Goal: Task Accomplishment & Management: Manage account settings

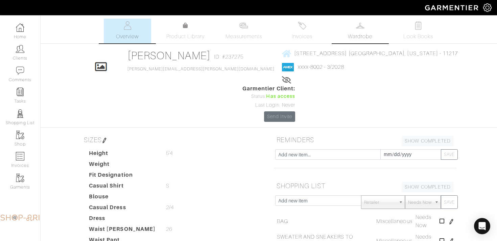
click at [358, 21] on link "Wardrobe" at bounding box center [360, 31] width 47 height 25
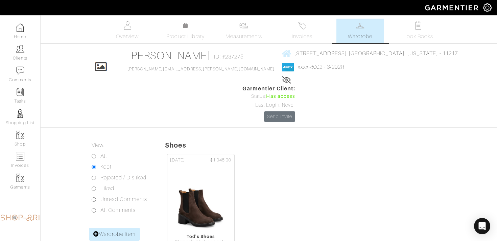
scroll to position [3, 0]
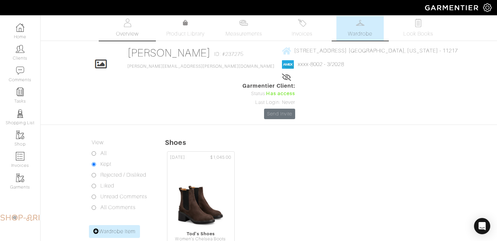
click at [136, 24] on link "Overview" at bounding box center [127, 28] width 47 height 25
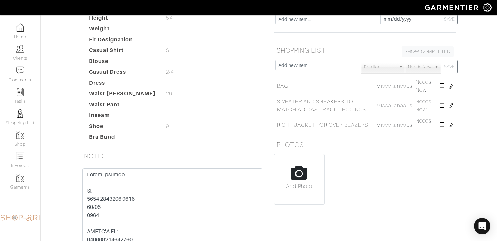
scroll to position [140, 0]
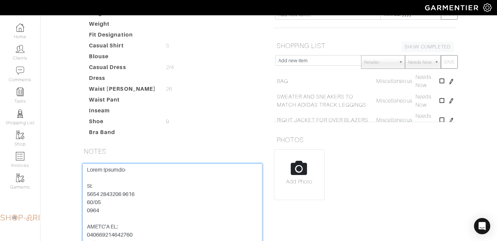
drag, startPoint x: 146, startPoint y: 159, endPoint x: 73, endPoint y: 159, distance: 72.7
click at [73, 159] on div "Nilam Perpich Overview Overview Measurements Product Library Invoices Wardrobe …" at bounding box center [248, 76] width 497 height 395
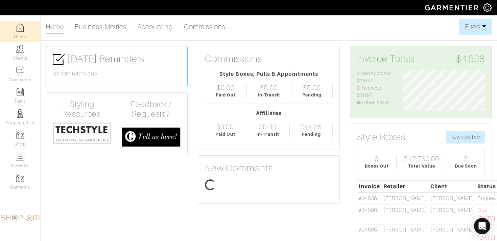
scroll to position [41, 92]
click at [15, 56] on link "Clients" at bounding box center [20, 52] width 40 height 21
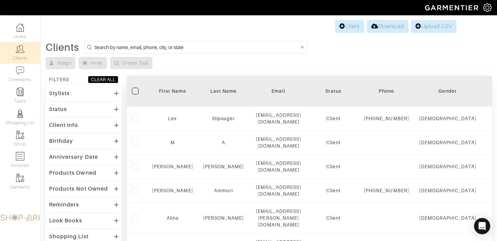
click at [111, 45] on input at bounding box center [196, 47] width 205 height 8
type input "JANET"
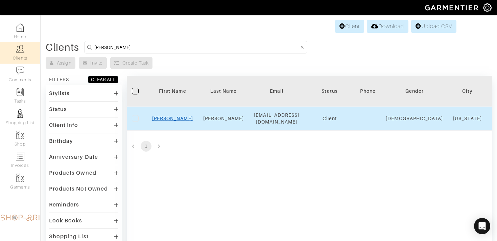
click at [177, 117] on link "Janet" at bounding box center [172, 118] width 41 height 5
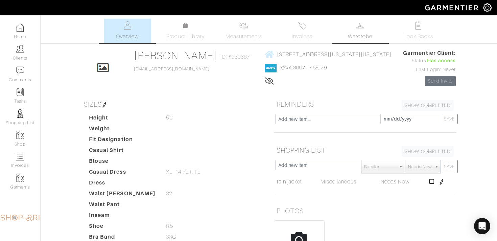
click at [373, 24] on link "Wardrobe" at bounding box center [360, 31] width 47 height 25
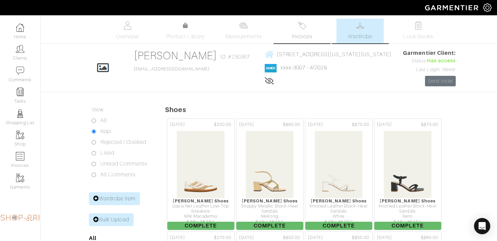
click at [305, 28] on img at bounding box center [302, 25] width 8 height 8
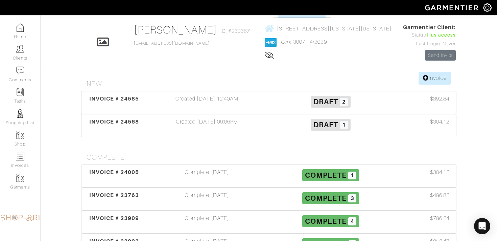
scroll to position [27, 0]
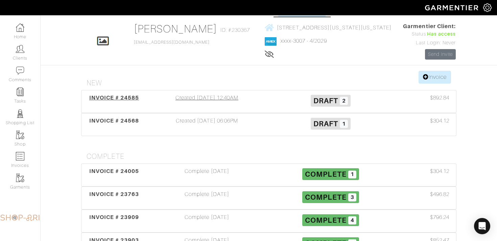
click at [241, 99] on div "Created 09/17/25 12:40AM" at bounding box center [207, 102] width 124 height 16
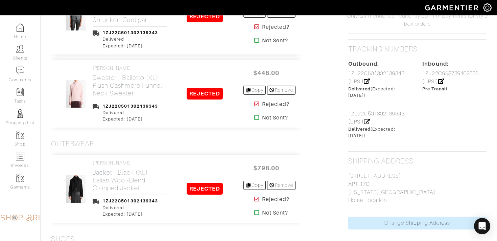
scroll to position [468, 0]
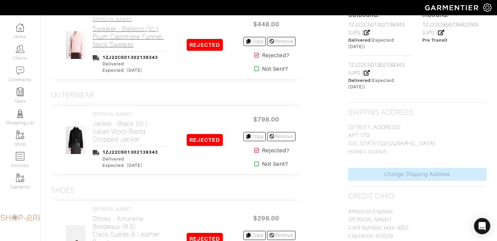
click at [148, 34] on h2 "Sweater - Balletto (XL) Plush Cashmere Funnel-Neck Sweater" at bounding box center [130, 36] width 74 height 23
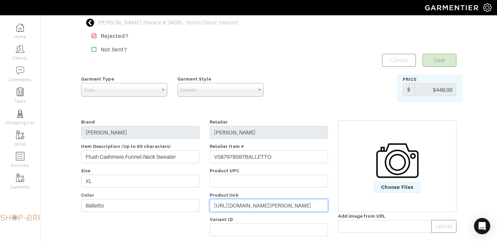
click at [214, 204] on input "https://www.vince.com/product/plush-cashmere-funnel-neck-sweater-VS87978597BALL…" at bounding box center [269, 205] width 118 height 13
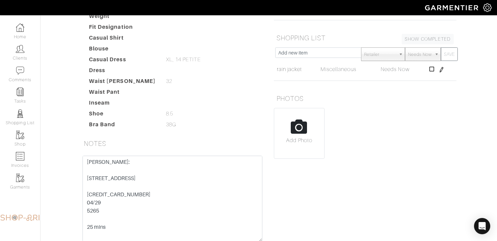
scroll to position [117, 0]
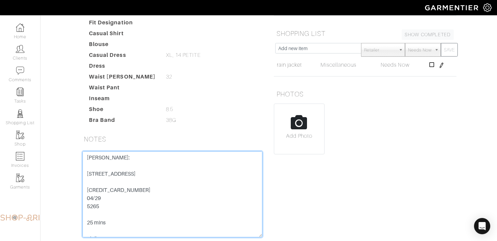
drag, startPoint x: 142, startPoint y: 208, endPoint x: 66, endPoint y: 208, distance: 75.4
click at [66, 208] on div "Janet Krauthamer Overview Overview Measurements Product Library Invoices Wardro…" at bounding box center [248, 81] width 497 height 359
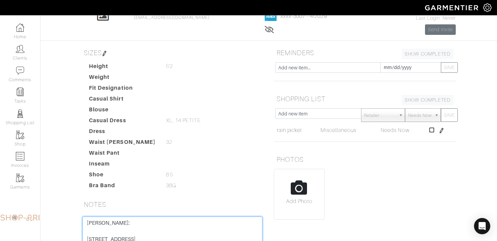
scroll to position [0, 0]
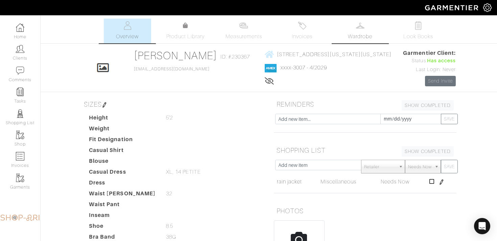
click at [371, 26] on link "Wardrobe" at bounding box center [360, 31] width 47 height 25
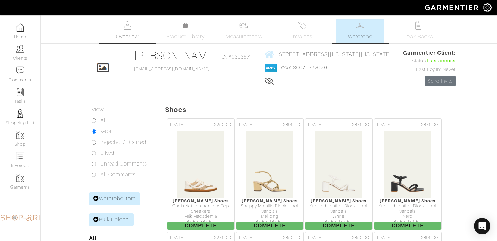
click at [136, 31] on link "Overview" at bounding box center [127, 31] width 47 height 25
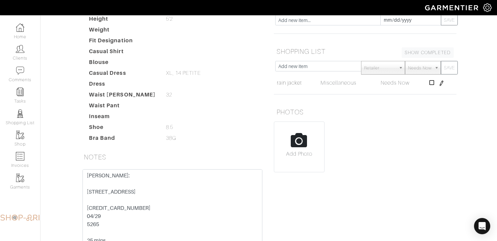
scroll to position [29, 0]
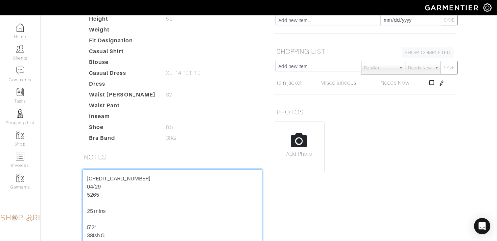
drag, startPoint x: 145, startPoint y: 193, endPoint x: 76, endPoint y: 193, distance: 69.3
click at [76, 193] on div "Janet Krauthamer: 450 EAST 83RD ST APT 17D NY, NY 10028 3712 430384 23007 04/29…" at bounding box center [172, 224] width 193 height 110
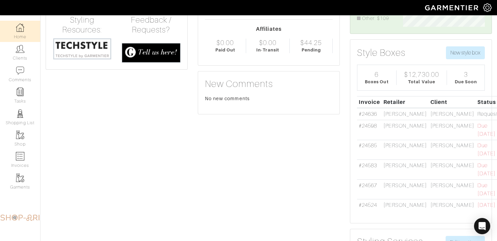
scroll to position [85, 0]
click at [369, 143] on link "#24585" at bounding box center [368, 145] width 18 height 6
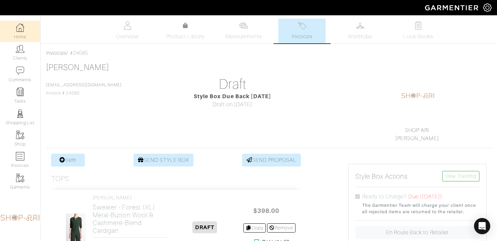
click at [18, 28] on img at bounding box center [20, 27] width 8 height 8
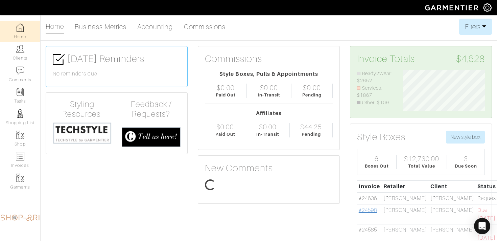
scroll to position [41, 92]
click at [371, 209] on link "#24598" at bounding box center [368, 210] width 18 height 6
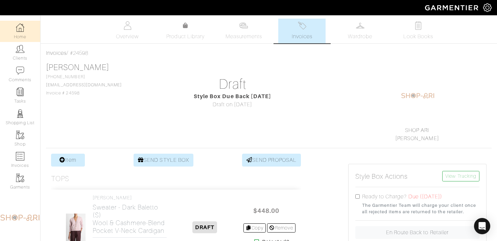
click at [21, 29] on img at bounding box center [20, 27] width 8 height 8
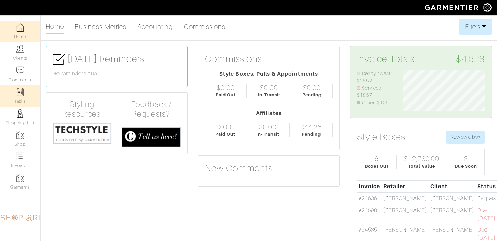
click at [24, 97] on link "Tasks" at bounding box center [20, 95] width 40 height 21
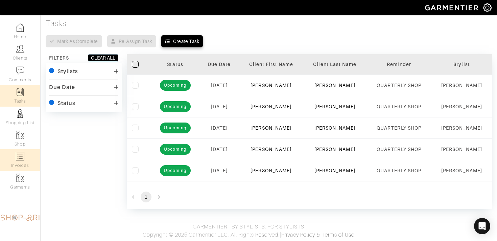
click at [17, 155] on img at bounding box center [20, 156] width 8 height 8
select select
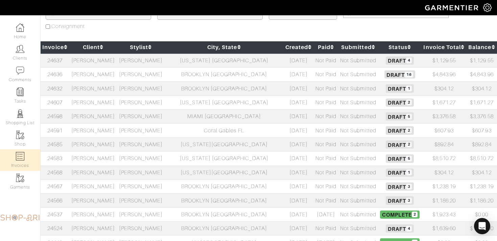
scroll to position [69, 0]
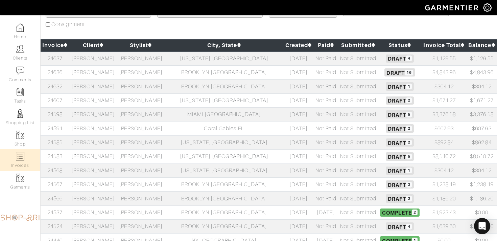
click at [117, 57] on td "[PERSON_NAME]" at bounding box center [93, 58] width 48 height 14
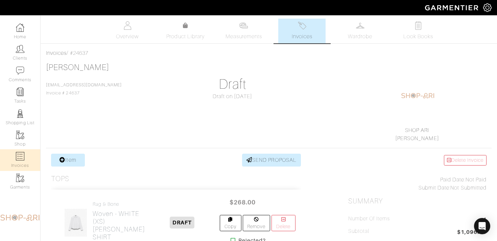
click at [24, 160] on img at bounding box center [20, 156] width 8 height 8
select select
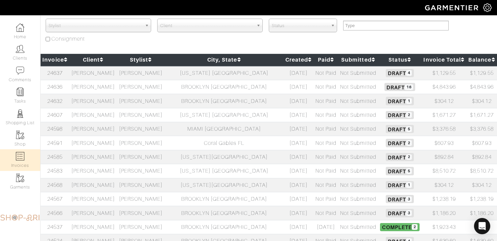
scroll to position [57, 0]
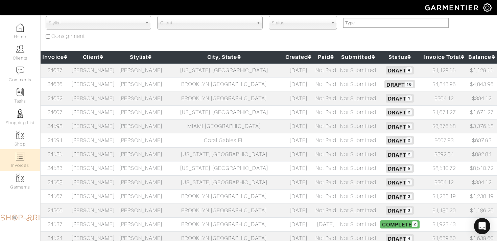
click at [117, 97] on td "[PERSON_NAME]" at bounding box center [93, 98] width 48 height 14
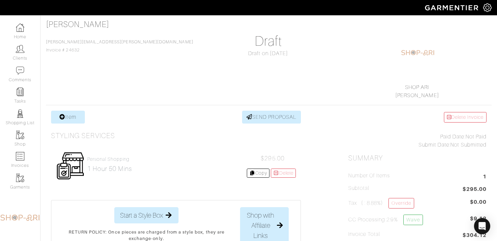
scroll to position [63, 0]
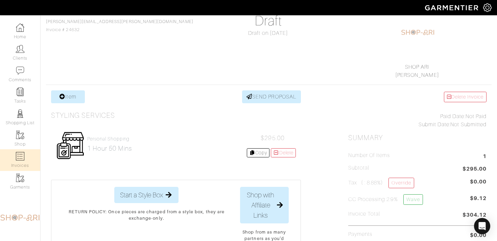
click at [23, 153] on img at bounding box center [20, 156] width 8 height 8
select select
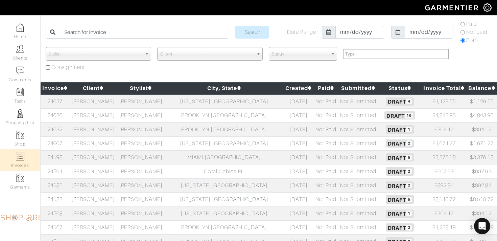
scroll to position [28, 0]
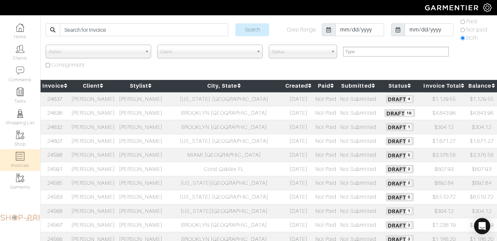
click at [116, 143] on td "[PERSON_NAME]" at bounding box center [93, 141] width 48 height 14
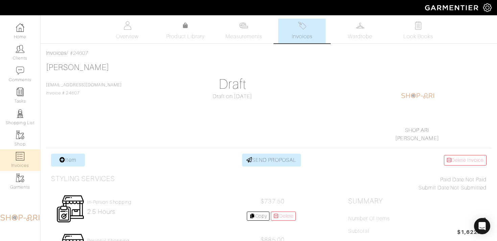
click at [31, 159] on link "Invoices" at bounding box center [20, 159] width 40 height 21
select select
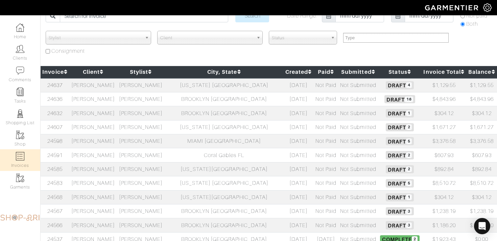
scroll to position [48, 0]
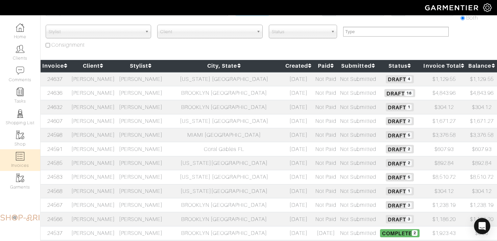
click at [137, 152] on td "[PERSON_NAME]" at bounding box center [141, 149] width 48 height 14
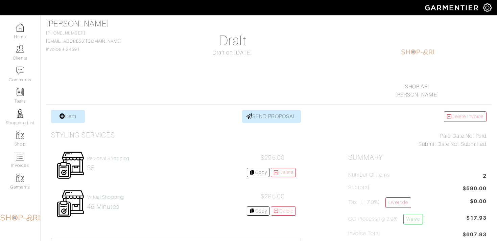
scroll to position [45, 0]
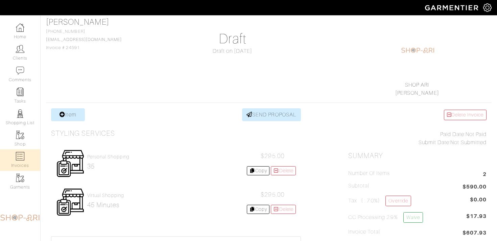
click at [25, 159] on link "Invoices" at bounding box center [20, 159] width 40 height 21
select select
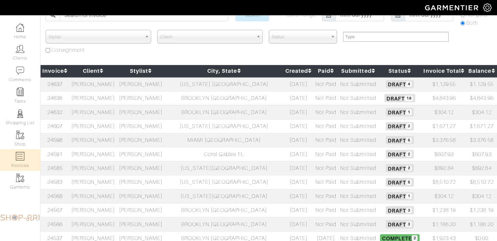
scroll to position [46, 0]
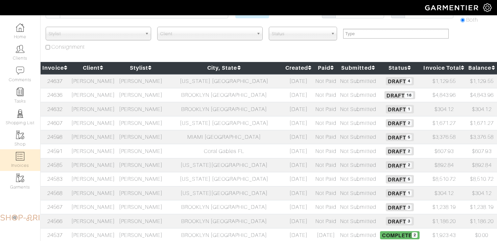
click at [165, 165] on td "[PERSON_NAME]" at bounding box center [141, 165] width 48 height 14
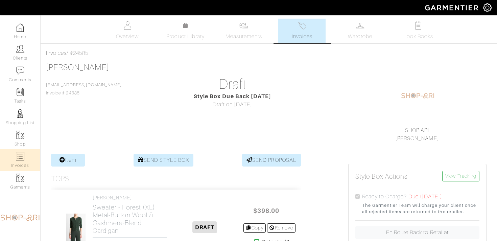
click at [19, 162] on link "Invoices" at bounding box center [20, 159] width 40 height 21
select select
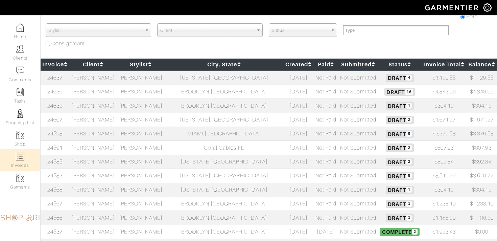
scroll to position [55, 0]
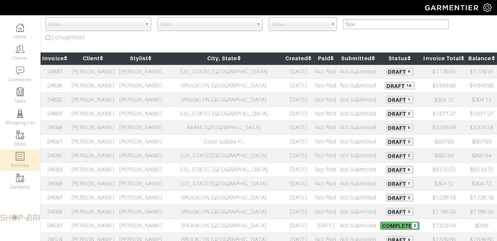
click at [154, 171] on td "[PERSON_NAME]" at bounding box center [141, 170] width 48 height 14
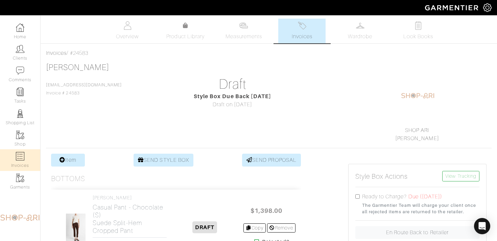
click at [20, 163] on link "Invoices" at bounding box center [20, 159] width 40 height 21
select select
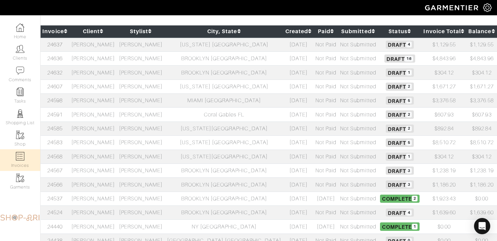
scroll to position [84, 0]
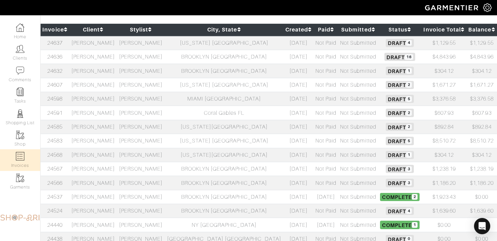
click at [188, 170] on td "BROOKLYN [GEOGRAPHIC_DATA]" at bounding box center [224, 169] width 119 height 14
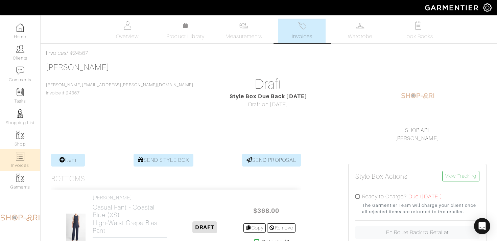
click at [27, 157] on link "Invoices" at bounding box center [20, 159] width 40 height 21
select select
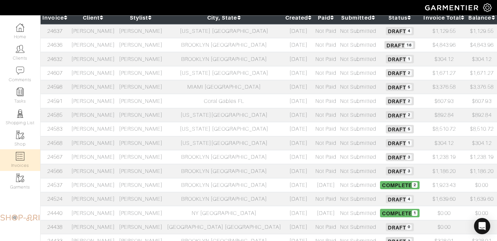
scroll to position [128, 0]
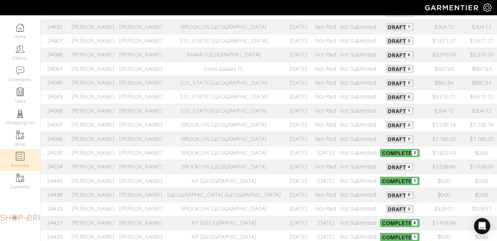
click at [154, 140] on td "[PERSON_NAME]" at bounding box center [141, 139] width 48 height 14
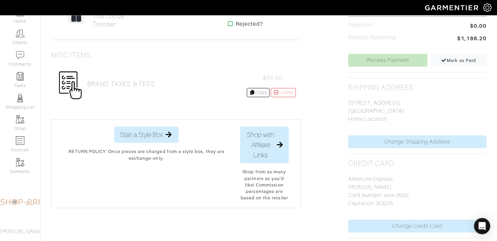
scroll to position [275, 0]
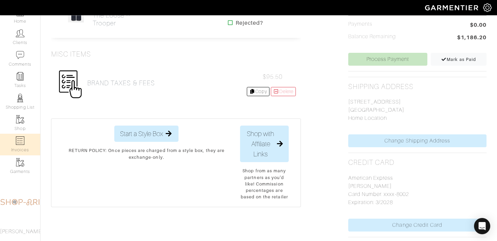
click at [26, 145] on link "Invoices" at bounding box center [20, 144] width 40 height 21
select select
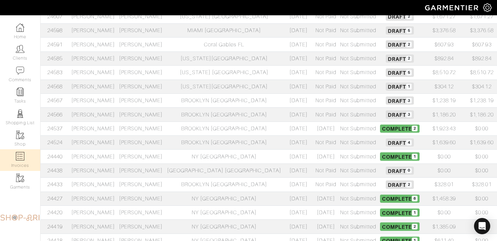
scroll to position [155, 0]
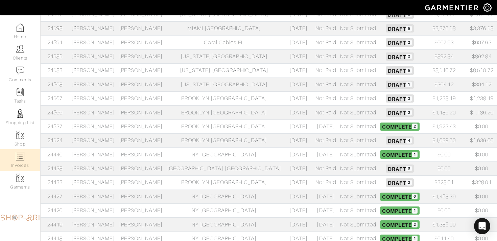
click at [210, 140] on td "BROOKLYN NY" at bounding box center [224, 141] width 119 height 14
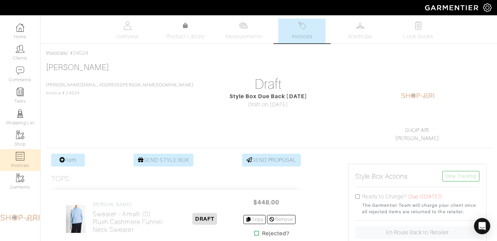
click at [22, 161] on link "Invoices" at bounding box center [20, 159] width 40 height 21
select select
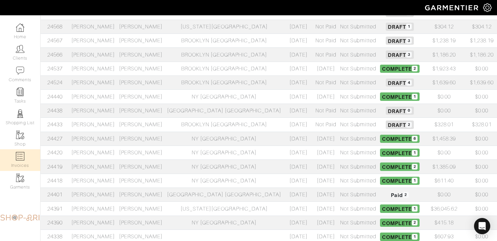
scroll to position [242, 0]
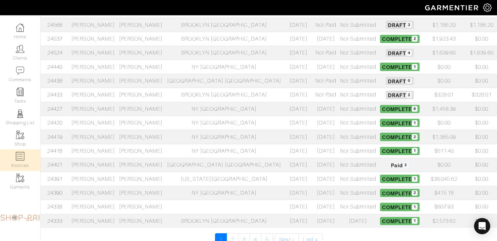
click at [222, 98] on td "BROOKLYN [GEOGRAPHIC_DATA]" at bounding box center [224, 95] width 119 height 14
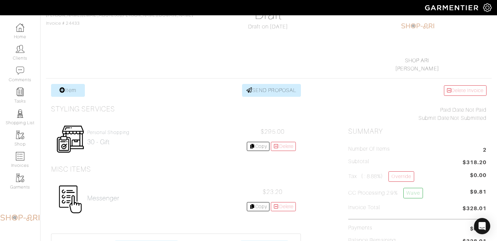
scroll to position [70, 0]
click at [19, 156] on img at bounding box center [20, 156] width 8 height 8
select select
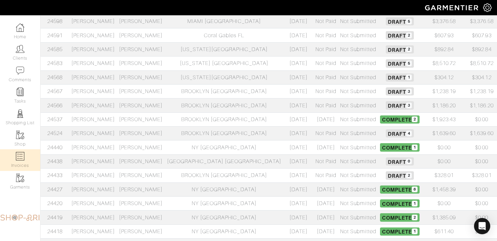
scroll to position [280, 0]
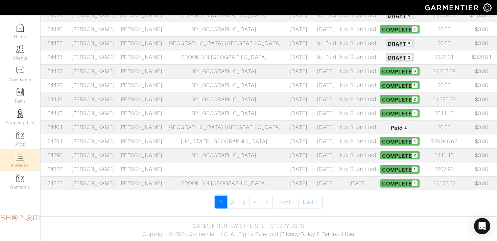
click at [226, 204] on link "1" at bounding box center [221, 201] width 12 height 13
click at [230, 204] on link "2" at bounding box center [233, 201] width 12 height 13
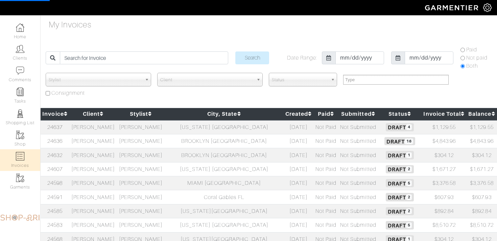
select select
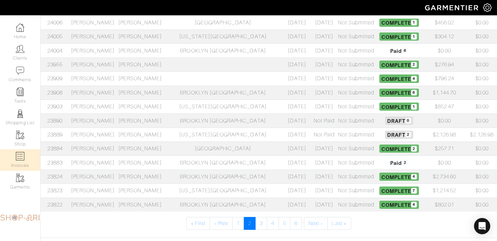
scroll to position [280, 0]
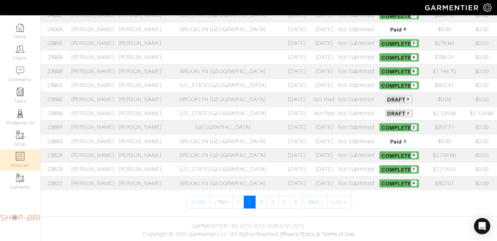
click at [198, 114] on td "New York NY" at bounding box center [223, 113] width 118 height 14
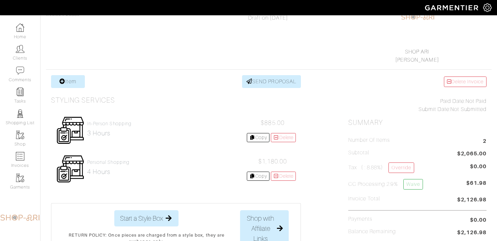
scroll to position [79, 0]
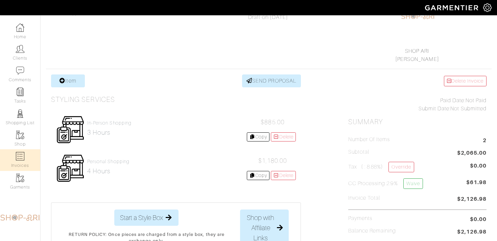
click at [23, 160] on img at bounding box center [20, 156] width 8 height 8
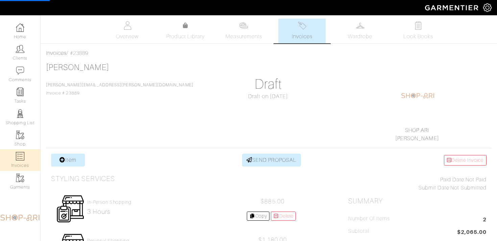
select select
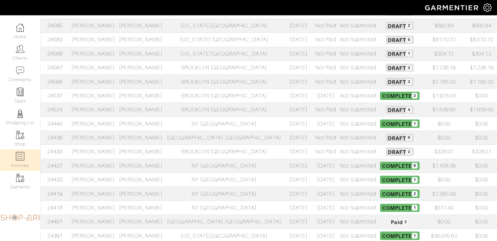
scroll to position [280, 0]
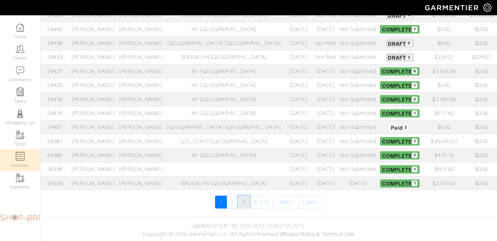
click at [244, 202] on link "3" at bounding box center [244, 201] width 12 height 13
select select
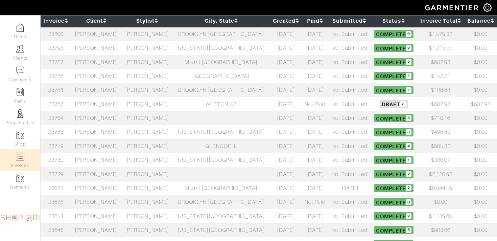
scroll to position [69, 0]
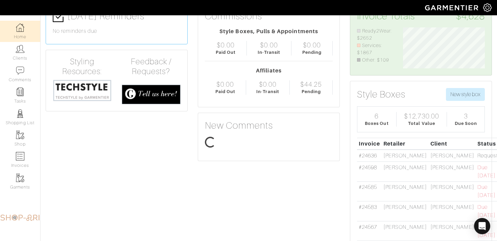
scroll to position [43, 0]
click at [366, 154] on link "#24636" at bounding box center [368, 155] width 18 height 6
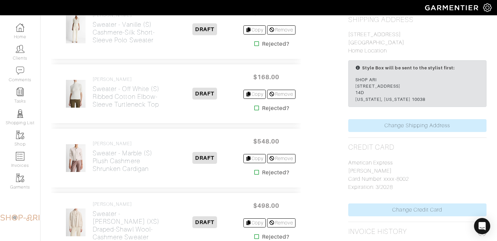
scroll to position [447, 0]
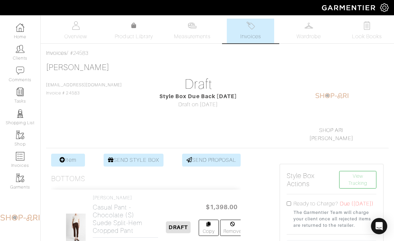
click at [258, 32] on span "Invoices" at bounding box center [250, 36] width 21 height 8
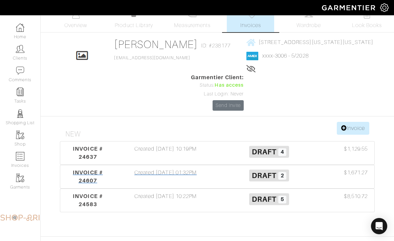
scroll to position [15, 0]
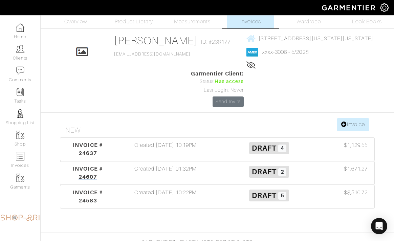
click at [226, 164] on div "INVOICE # 24607 Created 09/18/25 01:32PM Draft 2 $1,671.27" at bounding box center [217, 172] width 314 height 23
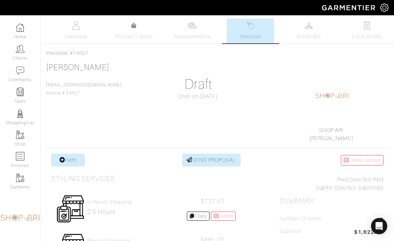
click at [256, 32] on link "Invoices" at bounding box center [250, 31] width 47 height 25
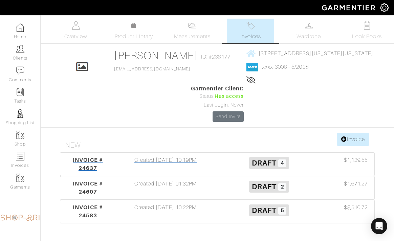
click at [217, 168] on div "Draft 4" at bounding box center [268, 164] width 103 height 16
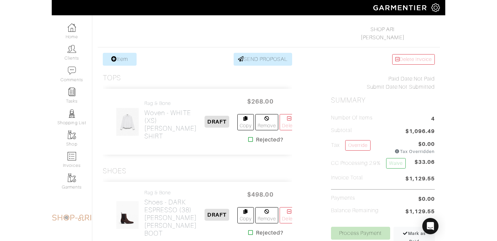
scroll to position [101, 0]
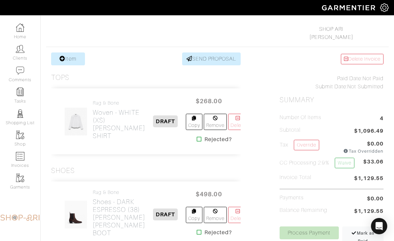
click at [117, 62] on div "Item SEND PROPOSAL" at bounding box center [145, 58] width 189 height 13
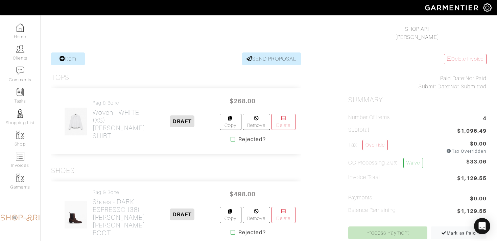
scroll to position [0, 0]
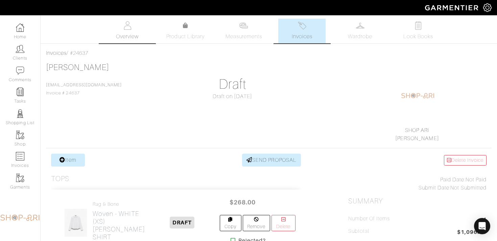
click at [130, 28] on img at bounding box center [127, 25] width 8 height 8
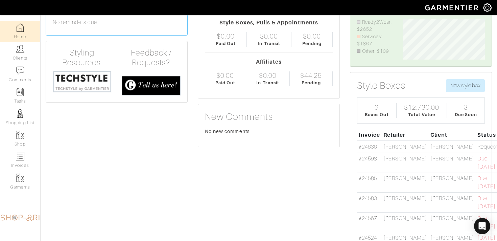
scroll to position [78, 0]
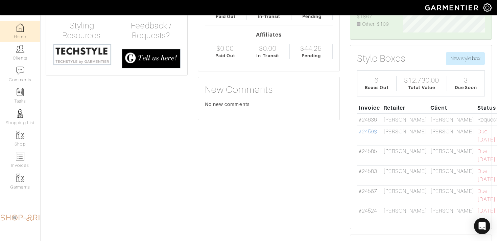
click at [361, 131] on link "#24598" at bounding box center [368, 132] width 18 height 6
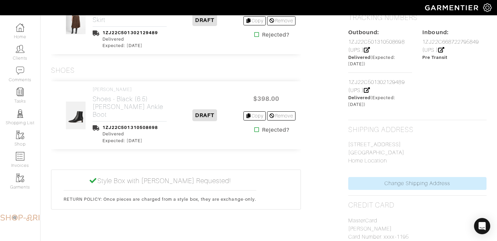
scroll to position [452, 0]
click at [128, 24] on h2 "Skirt - Deep Espresso (2) Suede Mid-Rise Flared Skirt" at bounding box center [130, 12] width 74 height 23
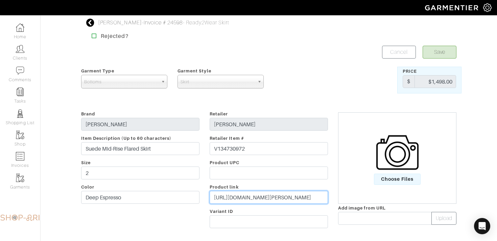
click at [221, 191] on input "https://www.vince.com/product/suede-mid-rise-flared-skirt-V134730972.html" at bounding box center [269, 197] width 118 height 13
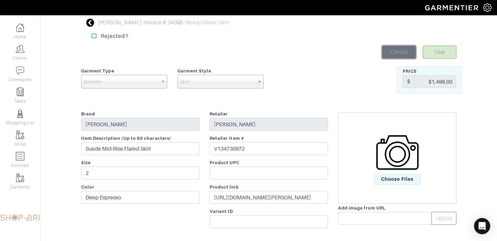
click at [393, 51] on link "Cancel" at bounding box center [399, 52] width 34 height 13
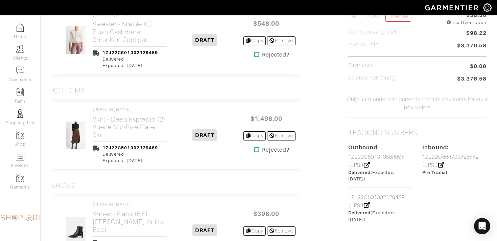
scroll to position [369, 0]
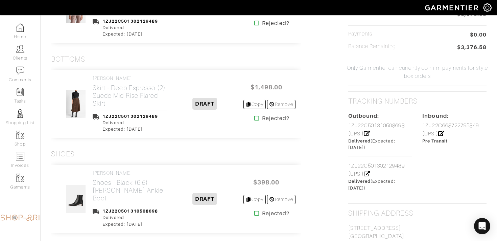
click at [254, 121] on icon at bounding box center [256, 117] width 5 height 5
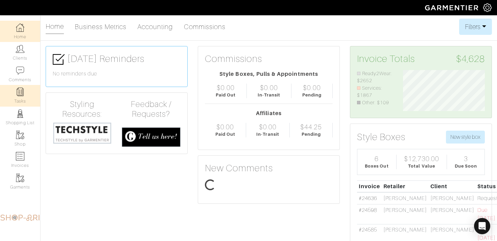
scroll to position [41, 92]
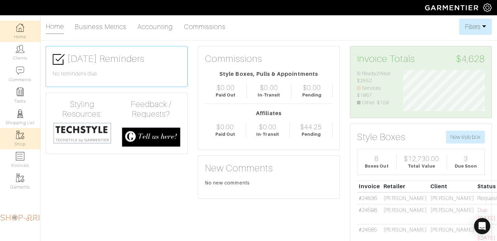
click at [18, 140] on link "Shop" at bounding box center [20, 138] width 40 height 21
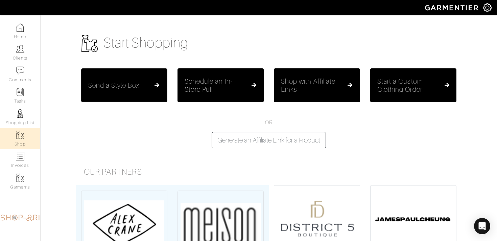
click at [143, 87] on div "Send a Style Box" at bounding box center [124, 85] width 72 height 8
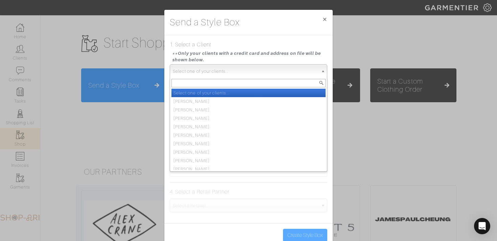
click at [192, 69] on span "Select one of your clients..." at bounding box center [245, 72] width 145 height 14
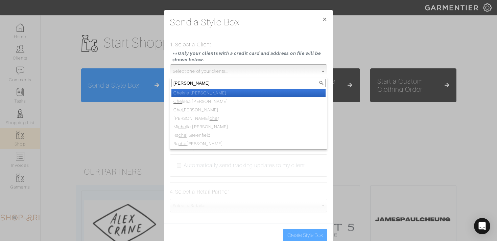
type input "chery"
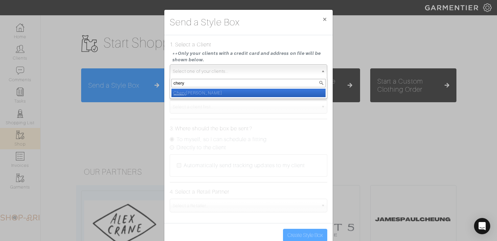
select select "cheryl-goldstein"
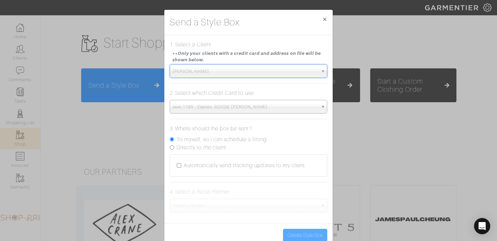
click at [208, 149] on label "Directly to the client" at bounding box center [202, 147] width 50 height 8
click at [174, 149] on input "Directly to the client" at bounding box center [172, 147] width 4 height 4
radio input "true"
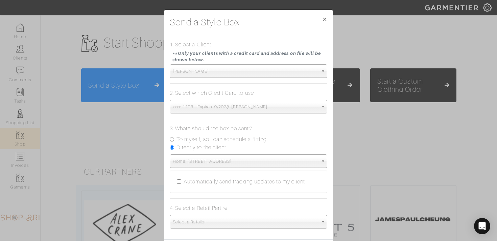
click at [243, 108] on span "xxxx-1195 - Expires: 9/2028. Cheryl Goldstein" at bounding box center [245, 107] width 145 height 14
click at [270, 158] on span "Home: [STREET_ADDRESS]" at bounding box center [245, 162] width 145 height 14
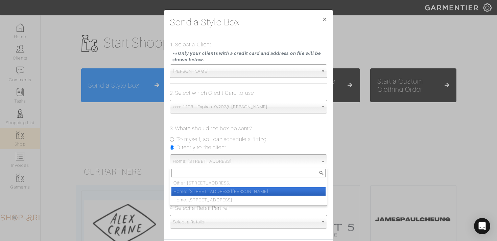
click at [262, 189] on li "Home: [STREET_ADDRESS][PERSON_NAME]" at bounding box center [248, 191] width 154 height 8
select select "12340"
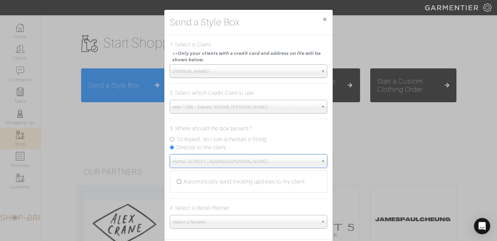
scroll to position [32, 0]
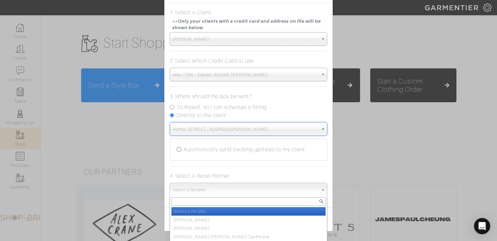
click at [213, 189] on span "Select a Retailer..." at bounding box center [245, 190] width 145 height 14
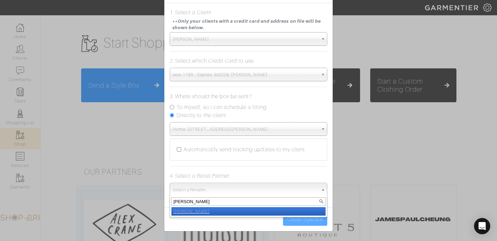
type input "vince"
click at [213, 210] on li "Vince" at bounding box center [248, 211] width 154 height 8
select select "19"
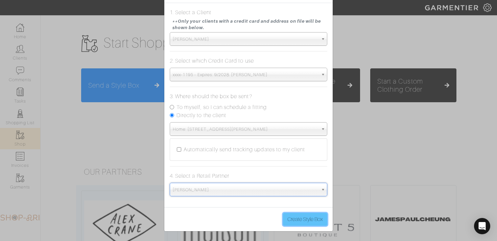
click at [292, 218] on button "Create Style Box" at bounding box center [305, 219] width 44 height 13
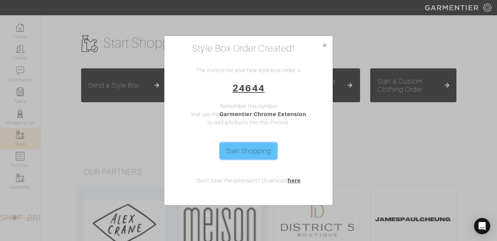
click at [251, 153] on link "Start Shopping" at bounding box center [248, 151] width 57 height 16
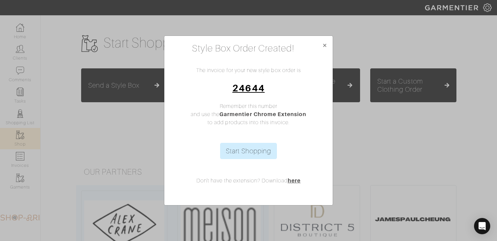
click at [255, 88] on link "24644" at bounding box center [248, 88] width 32 height 11
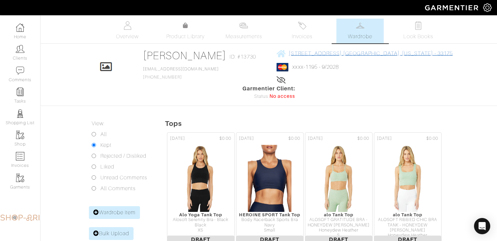
click at [310, 53] on span "13730 SW 21ST STREET MIAMI, Florida - 33175" at bounding box center [371, 53] width 164 height 6
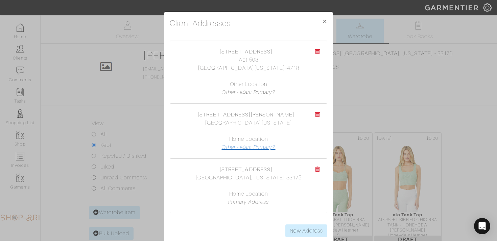
click at [254, 145] on link "Other - Mark Primary?" at bounding box center [249, 147] width 54 height 6
click at [324, 21] on span "×" at bounding box center [324, 21] width 5 height 9
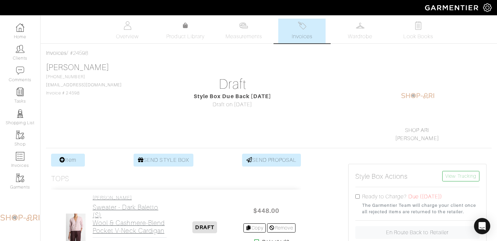
click at [121, 222] on h2 "Sweater - Dark Baletto (S) Wool & Cashmere-Blend Pocket V-Neck Cardigan" at bounding box center [130, 218] width 74 height 31
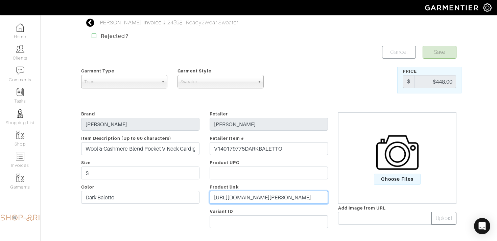
click at [229, 196] on input "[URL][DOMAIN_NAME][PERSON_NAME]" at bounding box center [269, 197] width 118 height 13
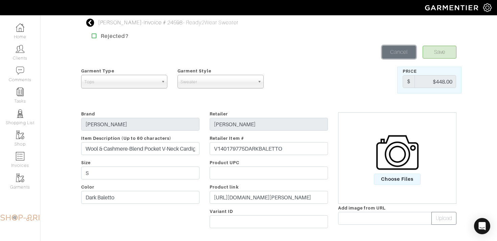
click at [390, 52] on link "Cancel" at bounding box center [399, 52] width 34 height 13
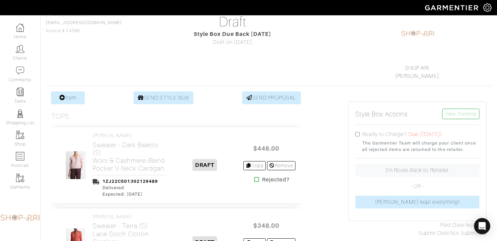
scroll to position [67, 0]
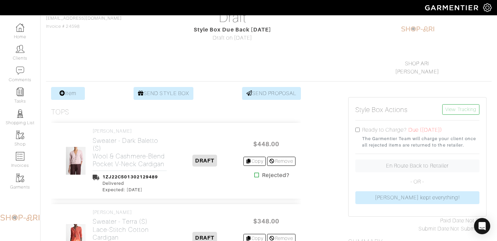
click at [255, 178] on icon at bounding box center [256, 174] width 5 height 5
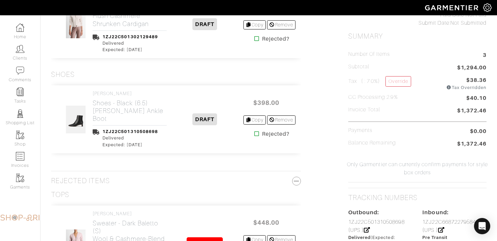
scroll to position [248, 0]
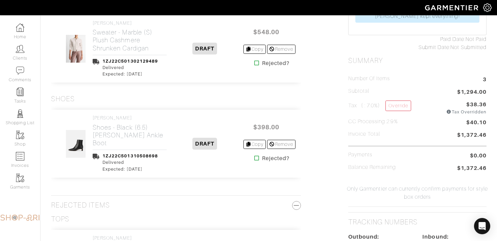
click at [254, 155] on icon at bounding box center [256, 157] width 5 height 5
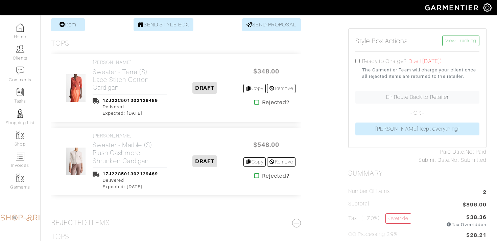
scroll to position [141, 0]
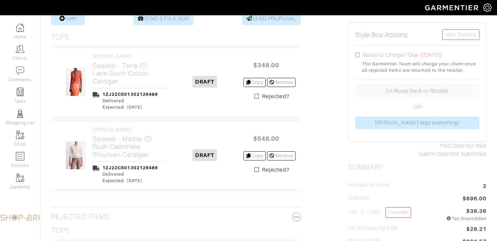
click at [254, 97] on icon at bounding box center [256, 95] width 5 height 5
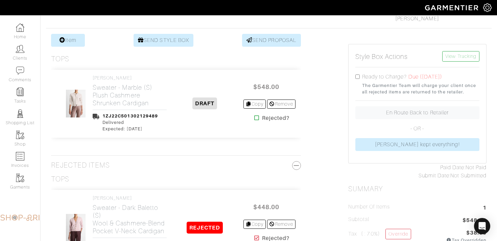
scroll to position [144, 0]
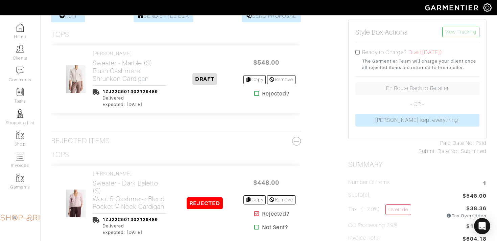
click at [255, 94] on icon at bounding box center [256, 93] width 5 height 5
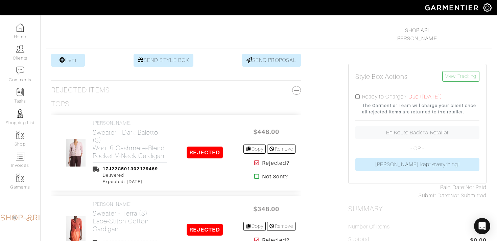
scroll to position [98, 0]
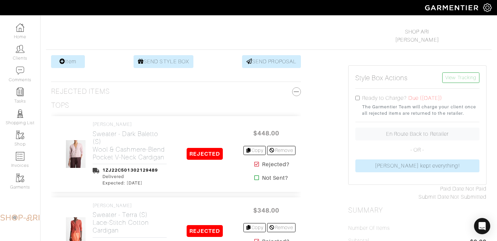
click at [357, 97] on input "checkbox" at bounding box center [357, 98] width 4 height 4
checkbox input "true"
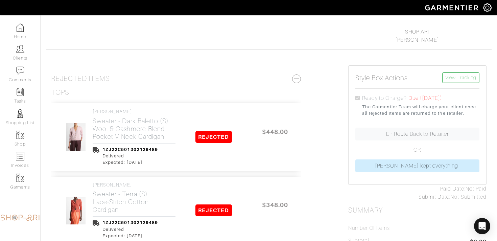
scroll to position [0, 0]
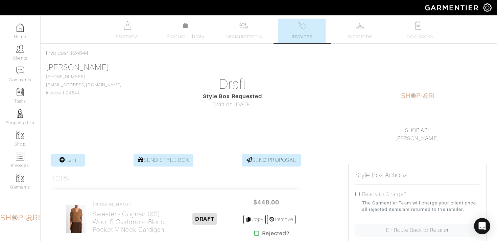
click at [301, 28] on img at bounding box center [302, 25] width 8 height 8
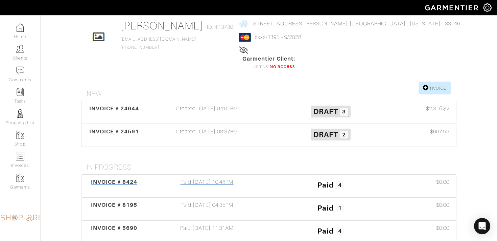
scroll to position [30, 0]
click at [269, 179] on div "INVOICE # 8424 Paid 12/22/21 10:48PM Paid 4 $0.00" at bounding box center [269, 185] width 375 height 22
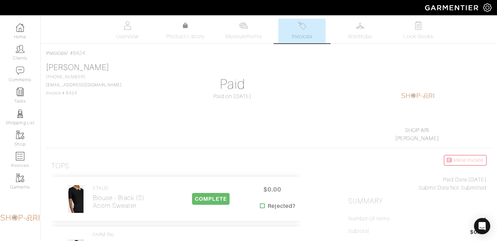
click at [308, 28] on link "Invoices" at bounding box center [301, 31] width 47 height 25
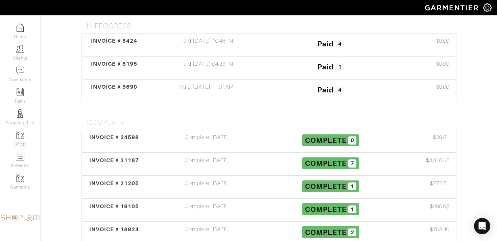
scroll to position [172, 0]
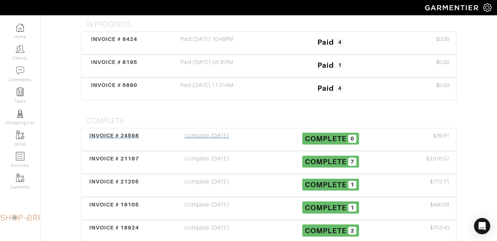
click at [243, 132] on div "Complete 09/22/25" at bounding box center [207, 140] width 124 height 16
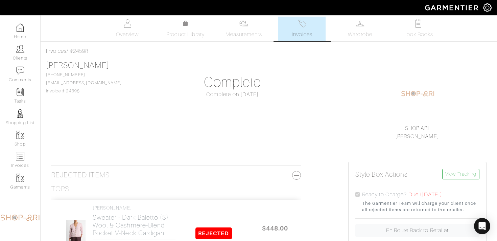
scroll to position [1, 0]
click at [301, 26] on img at bounding box center [302, 24] width 8 height 8
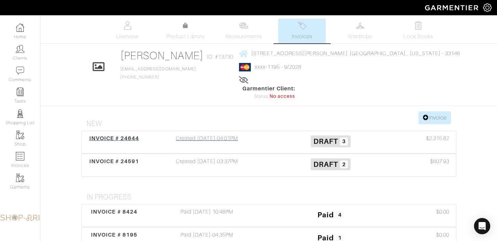
click at [292, 134] on h3 "Draft 3" at bounding box center [331, 140] width 114 height 13
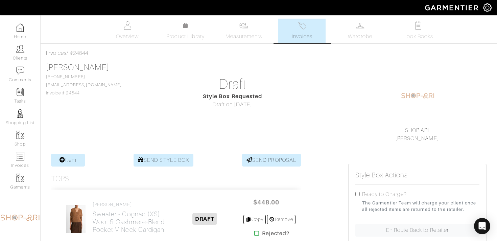
click at [309, 28] on link "Invoices" at bounding box center [301, 31] width 47 height 25
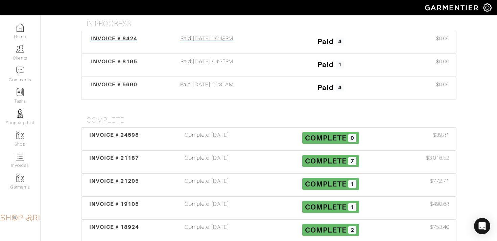
scroll to position [189, 0]
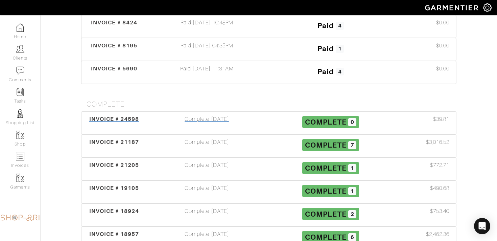
click at [332, 118] on span "Complete" at bounding box center [326, 122] width 42 height 8
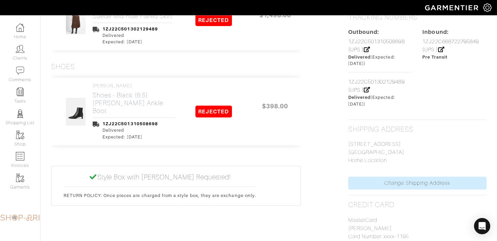
scroll to position [452, 0]
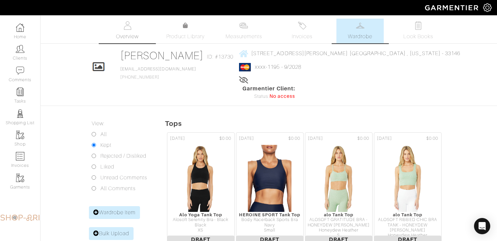
click at [125, 23] on img at bounding box center [127, 25] width 8 height 8
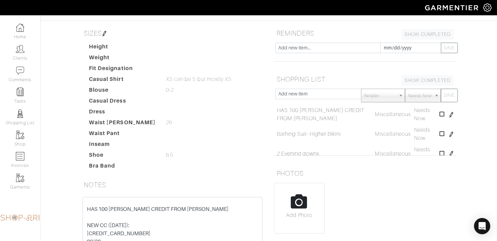
scroll to position [38, 0]
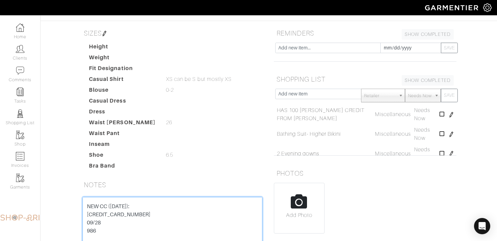
drag, startPoint x: 154, startPoint y: 196, endPoint x: 62, endPoint y: 196, distance: 92.0
click at [62, 196] on div "Cheryl Goldstein Overview Overview Measurements Product Library Invoices Wardro…" at bounding box center [248, 120] width 497 height 373
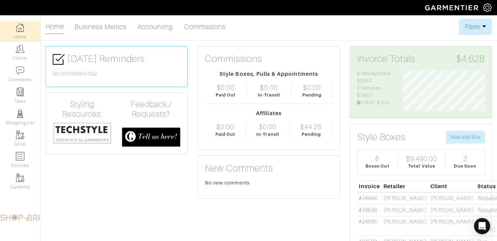
scroll to position [41, 92]
click at [19, 55] on link "Clients" at bounding box center [20, 52] width 40 height 21
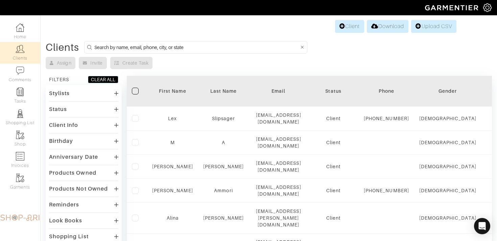
click at [137, 49] on input at bounding box center [196, 47] width 205 height 8
type input "BETH KEARNS"
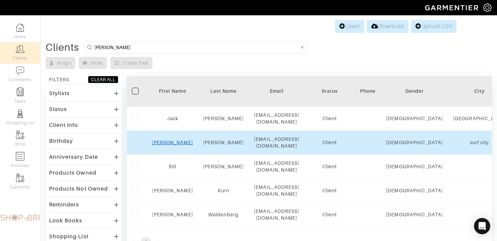
click at [172, 143] on link "Beth" at bounding box center [172, 142] width 41 height 5
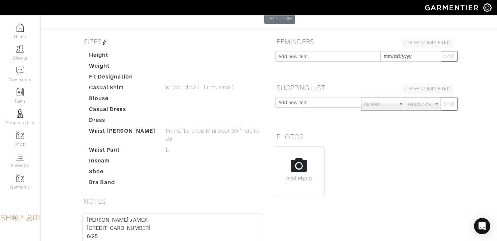
scroll to position [99, 0]
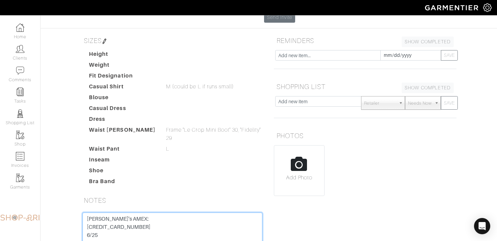
drag, startPoint x: 145, startPoint y: 190, endPoint x: 54, endPoint y: 190, distance: 91.3
click at [54, 190] on div "Beth Kearns Overview Overview Measurements Product Library Invoices Wardrobe Lo…" at bounding box center [248, 121] width 497 height 403
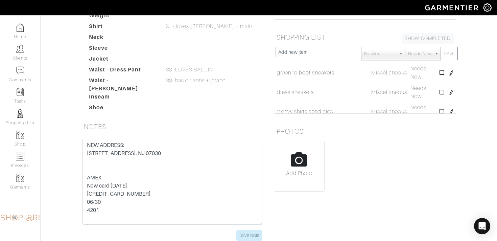
scroll to position [122, 0]
